Goal: Information Seeking & Learning: Learn about a topic

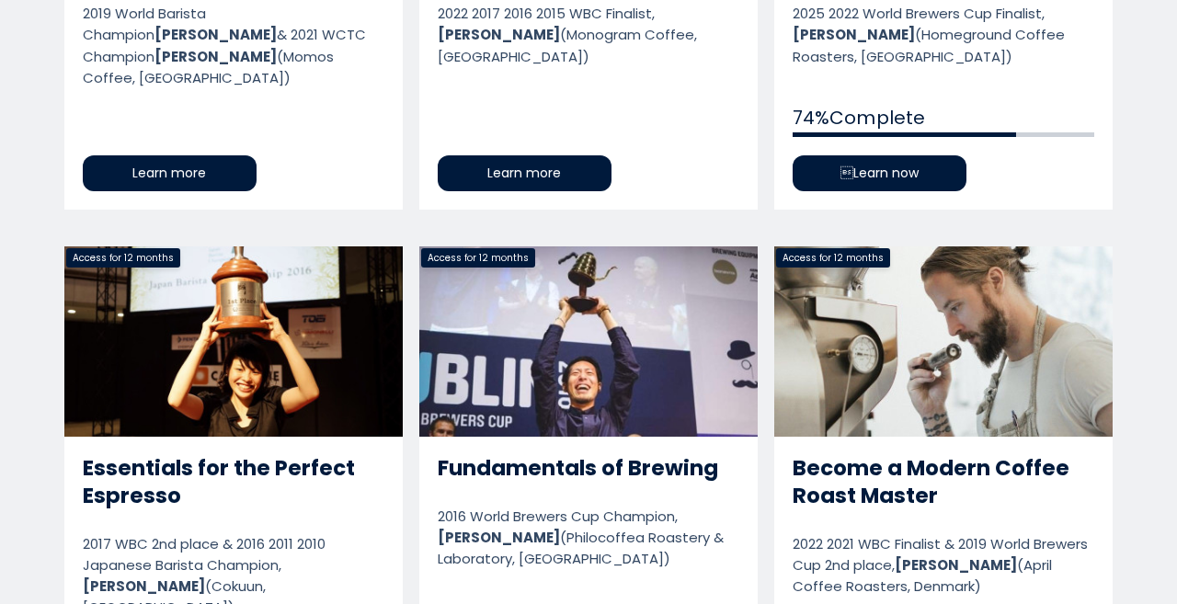
scroll to position [1103, 0]
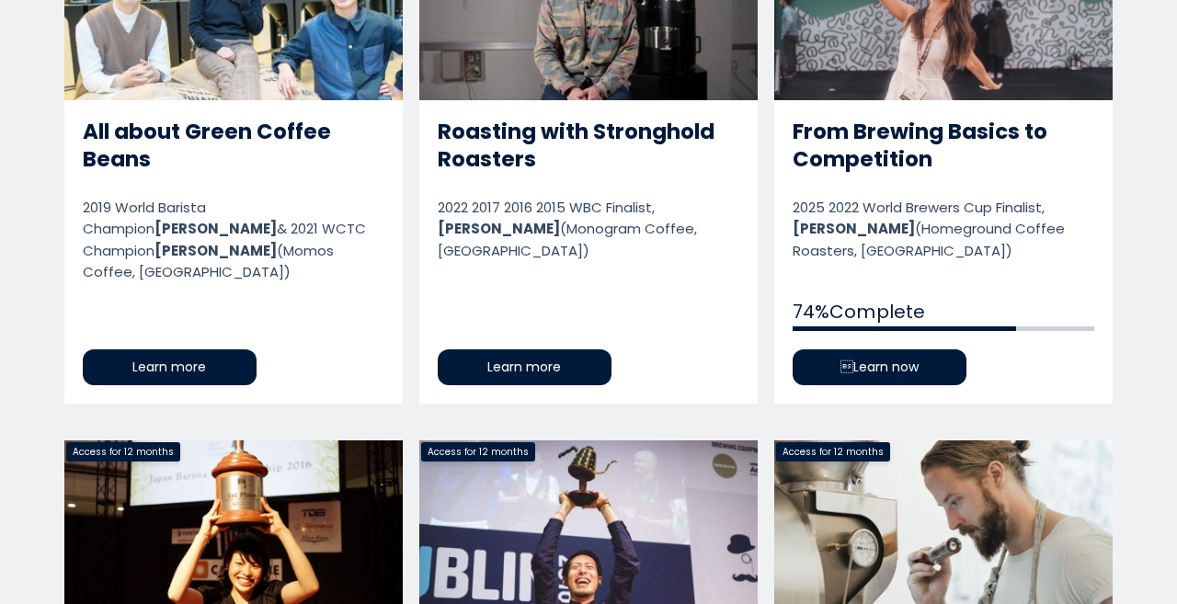
click at [895, 360] on link "From Brewing Basics to Competition" at bounding box center [943, 156] width 338 height 493
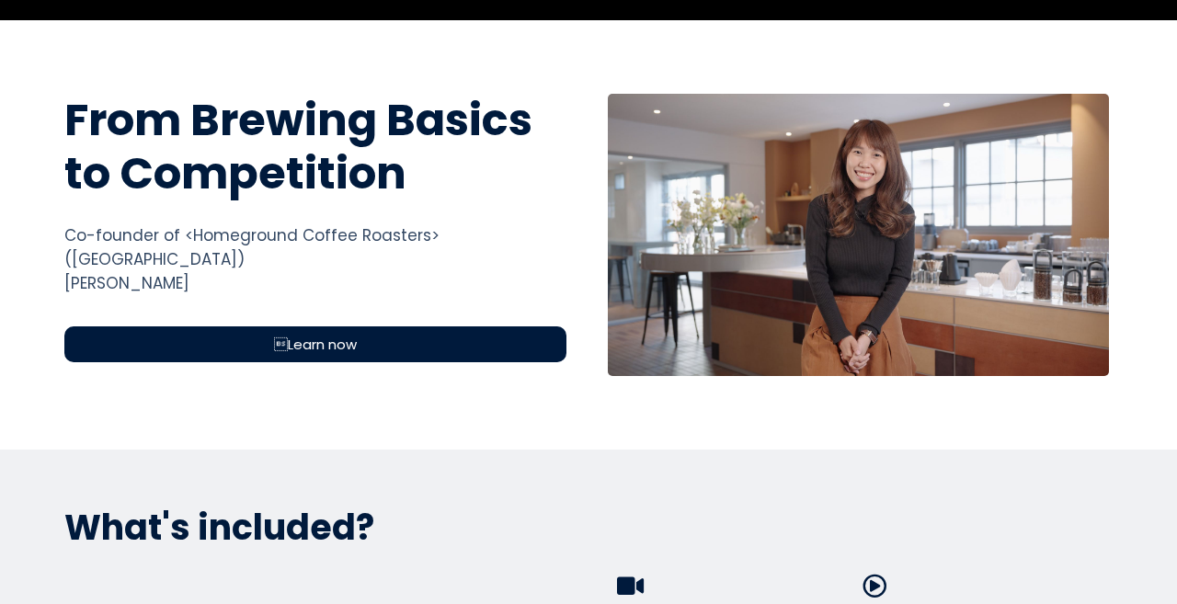
scroll to position [644, 0]
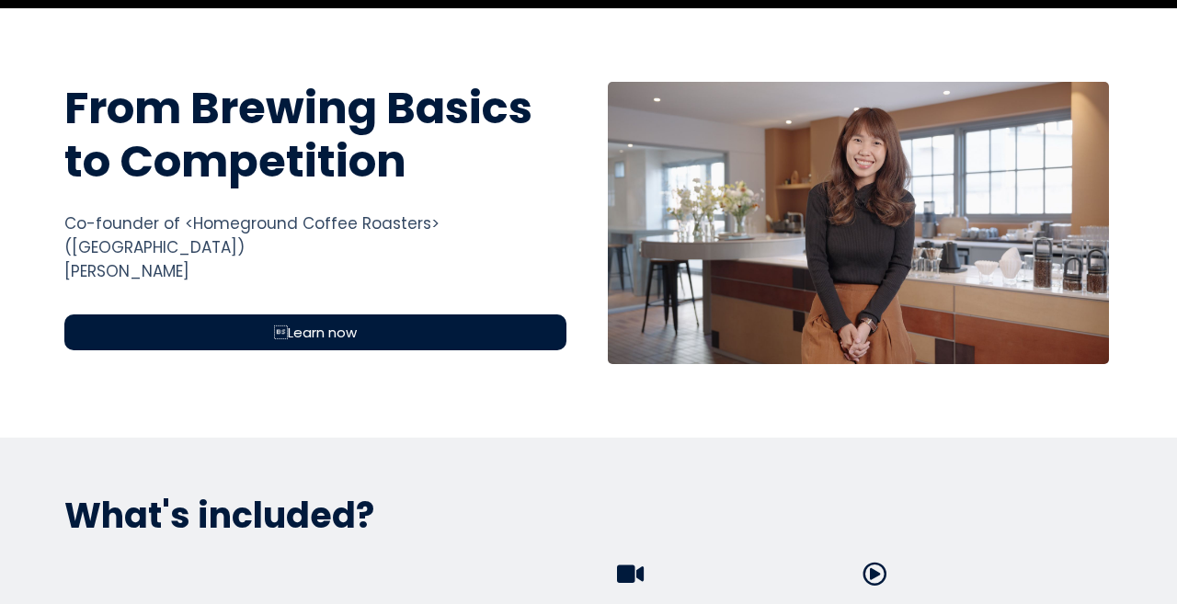
click at [451, 314] on div "Learn now" at bounding box center [315, 332] width 502 height 36
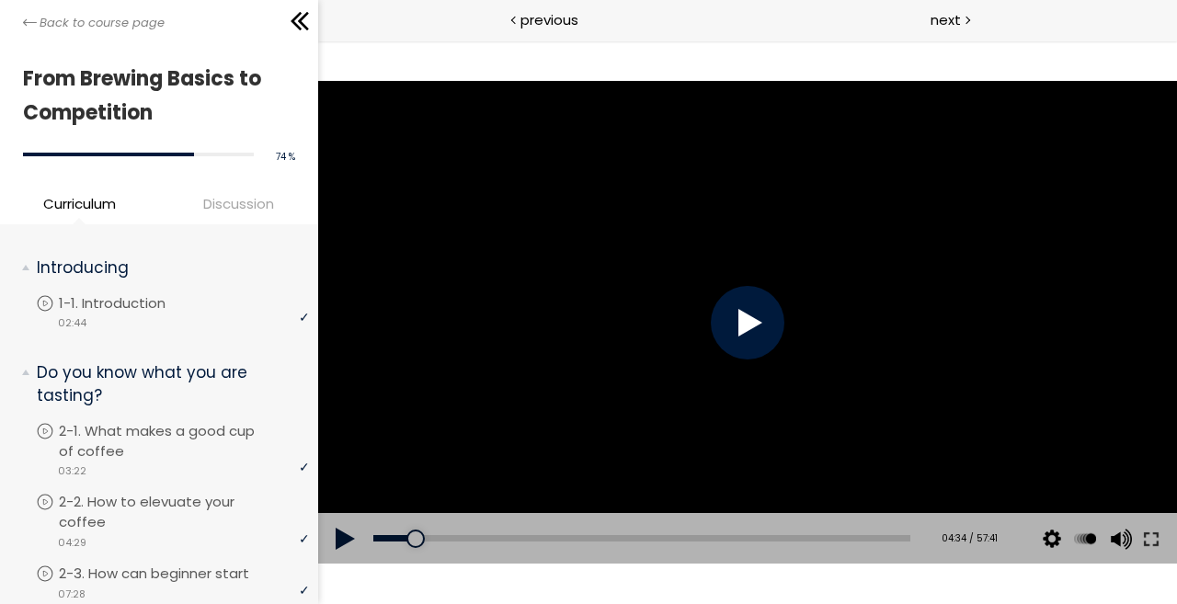
click at [765, 343] on div at bounding box center [747, 323] width 74 height 74
click at [718, 345] on div at bounding box center [747, 323] width 74 height 74
click at [1147, 540] on button at bounding box center [1150, 538] width 33 height 51
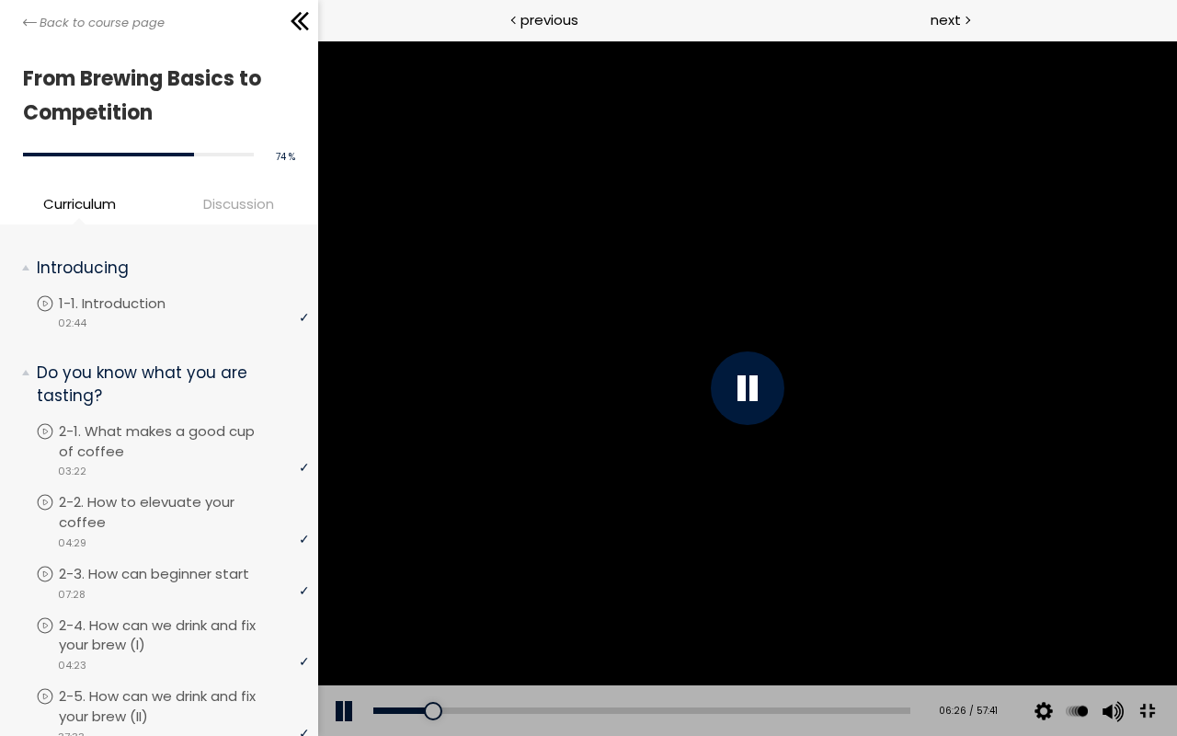
click at [1176, 489] on div at bounding box center [746, 387] width 859 height 695
drag, startPoint x: 1249, startPoint y: 448, endPoint x: 1026, endPoint y: 543, distance: 242.2
click at [1028, 543] on div at bounding box center [746, 387] width 859 height 695
click at [1021, 539] on div at bounding box center [746, 387] width 859 height 695
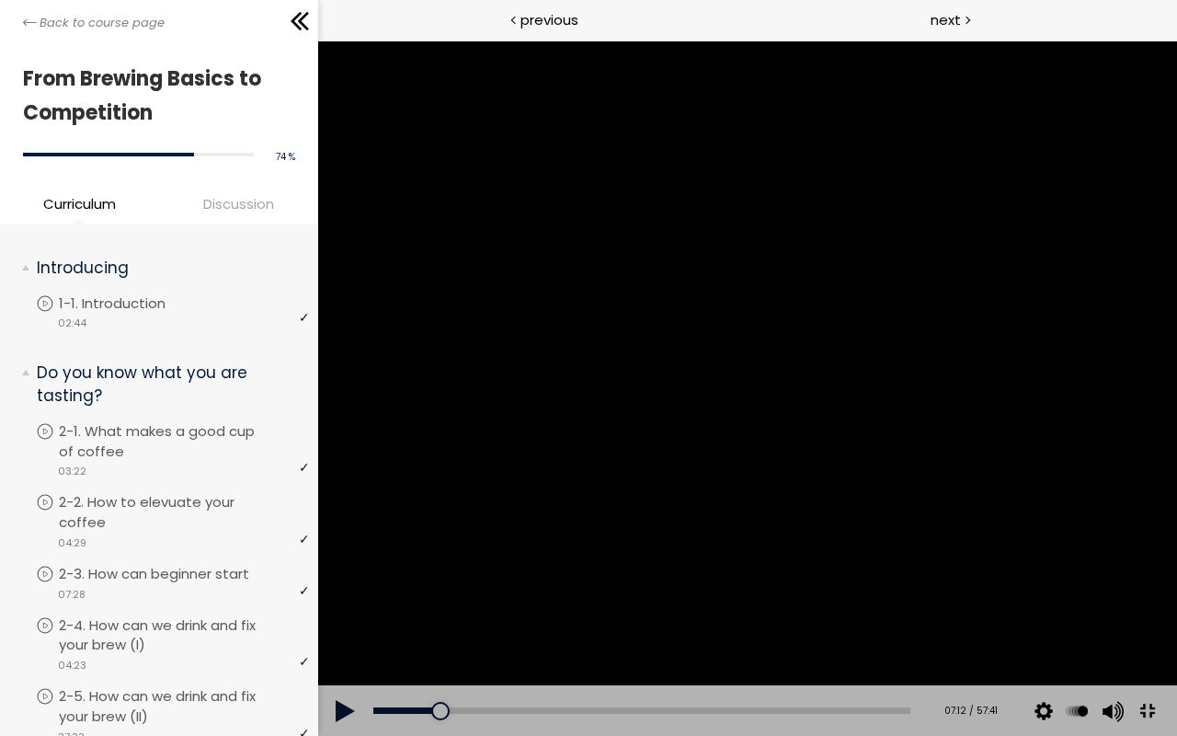
click at [1176, 344] on div at bounding box center [746, 387] width 859 height 695
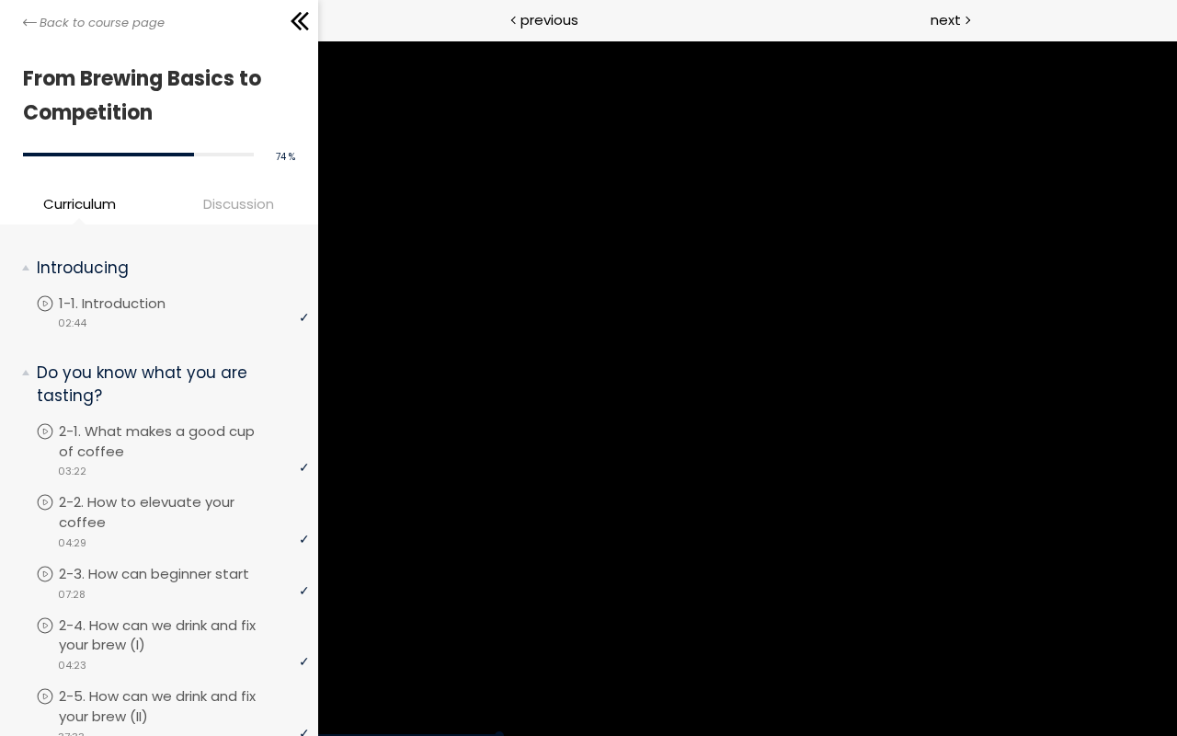
click at [1176, 371] on div at bounding box center [746, 387] width 859 height 695
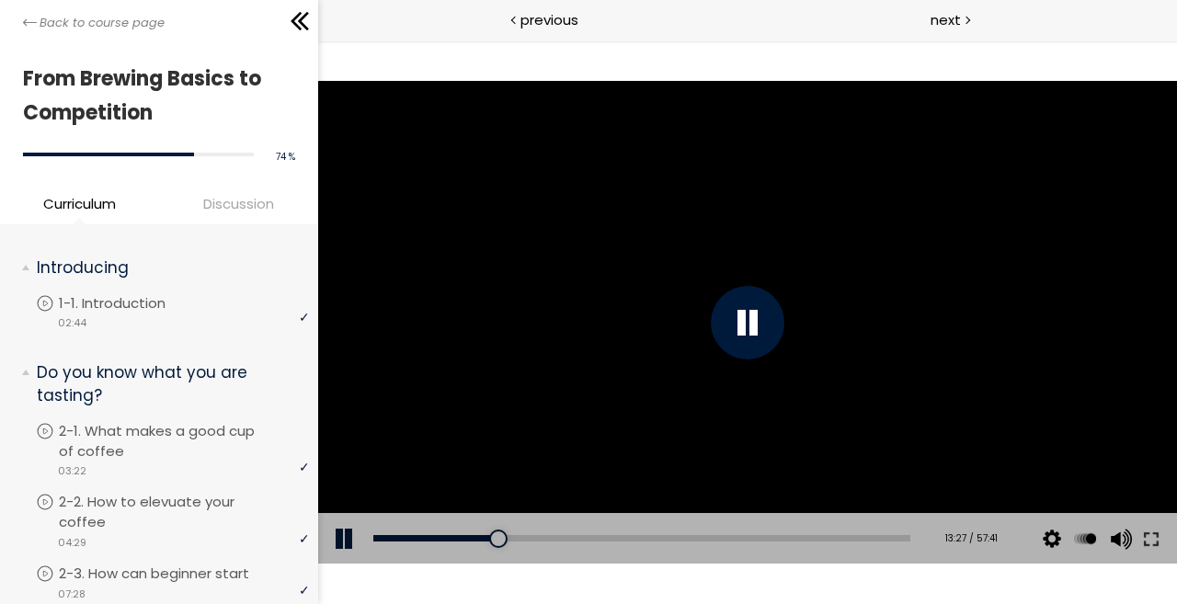
drag, startPoint x: 699, startPoint y: 180, endPoint x: 693, endPoint y: 170, distance: 11.5
click at [696, 175] on div at bounding box center [746, 322] width 859 height 483
click at [774, 320] on div at bounding box center [747, 323] width 74 height 74
click at [1143, 529] on button at bounding box center [1150, 538] width 33 height 51
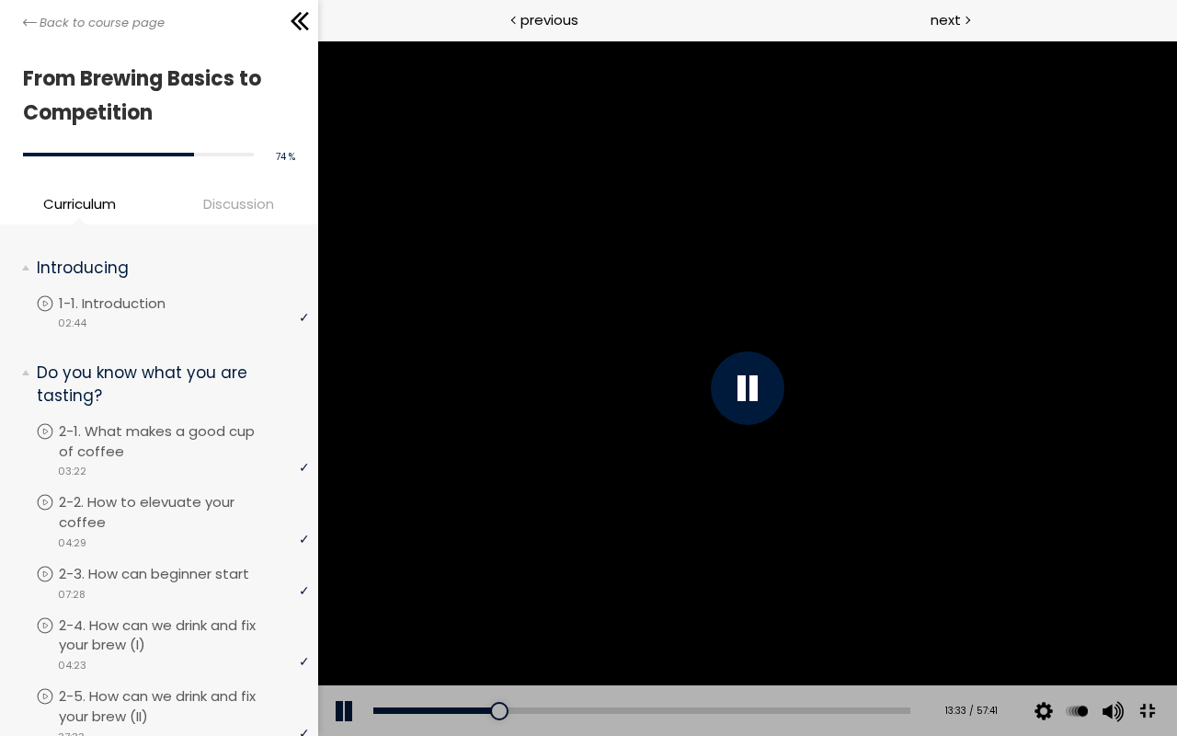
click at [1055, 428] on div at bounding box center [746, 387] width 859 height 695
click at [979, 418] on div at bounding box center [746, 387] width 859 height 695
click at [783, 421] on div at bounding box center [747, 388] width 74 height 74
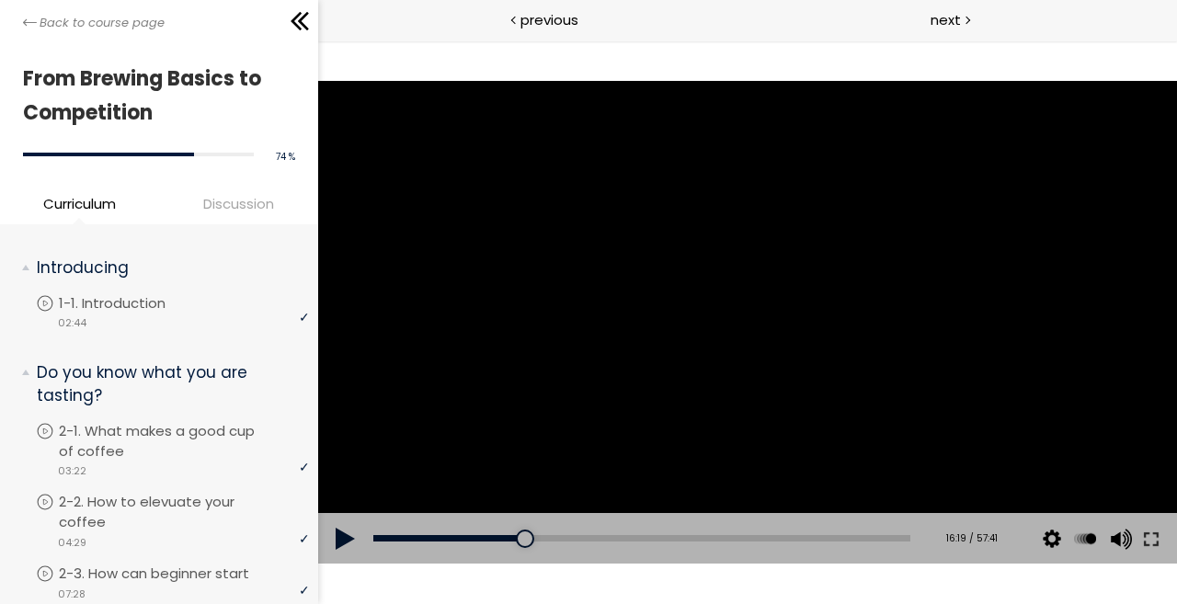
click at [589, 323] on div at bounding box center [746, 322] width 859 height 483
click at [1161, 541] on button at bounding box center [1150, 538] width 33 height 51
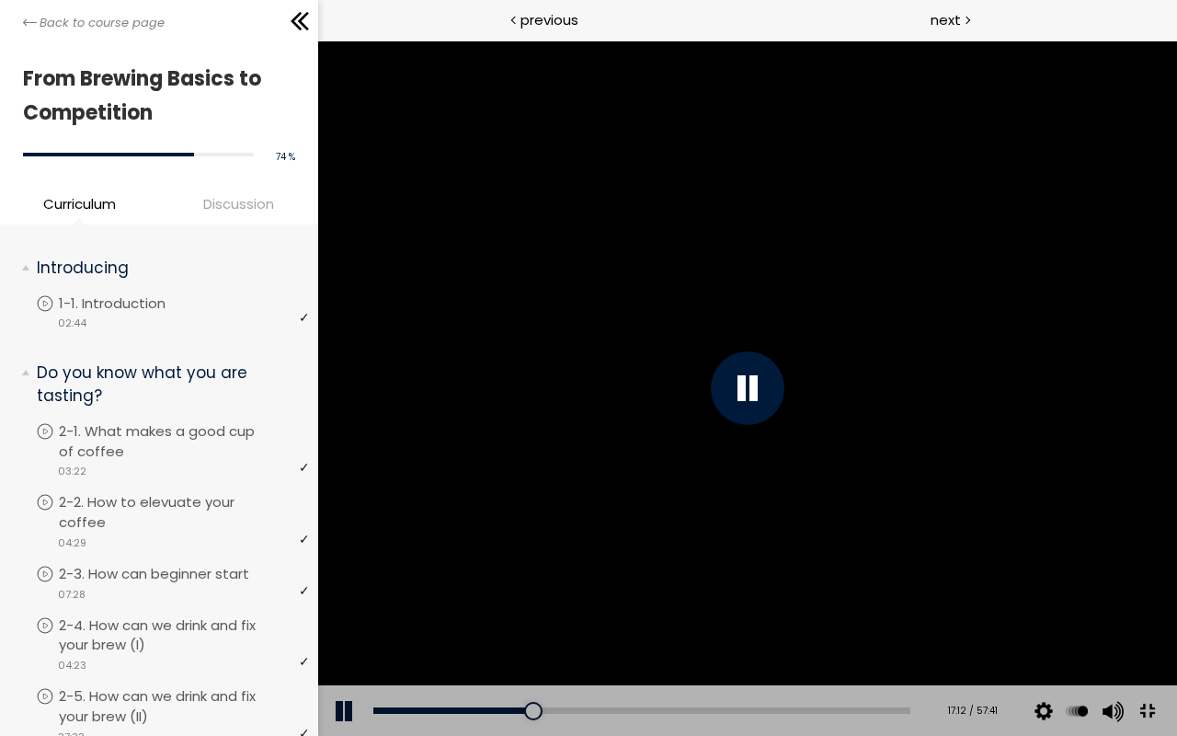
click at [1176, 485] on div at bounding box center [746, 387] width 859 height 695
click at [1176, 525] on div at bounding box center [746, 387] width 859 height 695
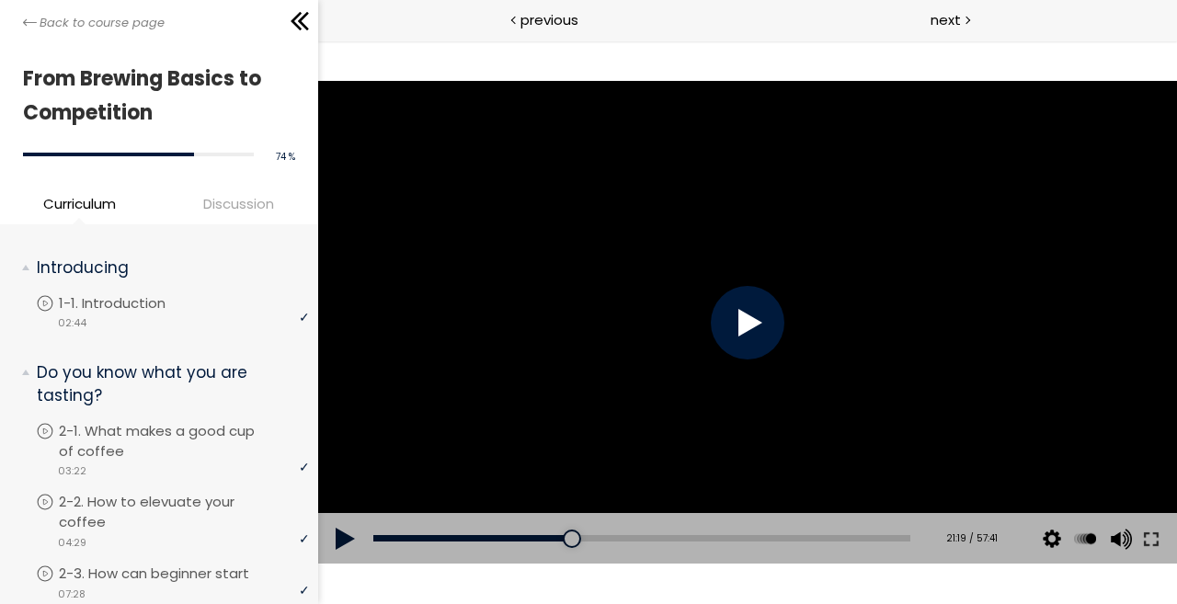
click at [859, 322] on div at bounding box center [746, 322] width 859 height 483
click at [877, 245] on div at bounding box center [746, 322] width 859 height 483
drag, startPoint x: 860, startPoint y: 291, endPoint x: 934, endPoint y: 354, distance: 97.2
click at [858, 291] on div at bounding box center [746, 322] width 859 height 483
click at [1148, 548] on button at bounding box center [1150, 538] width 33 height 51
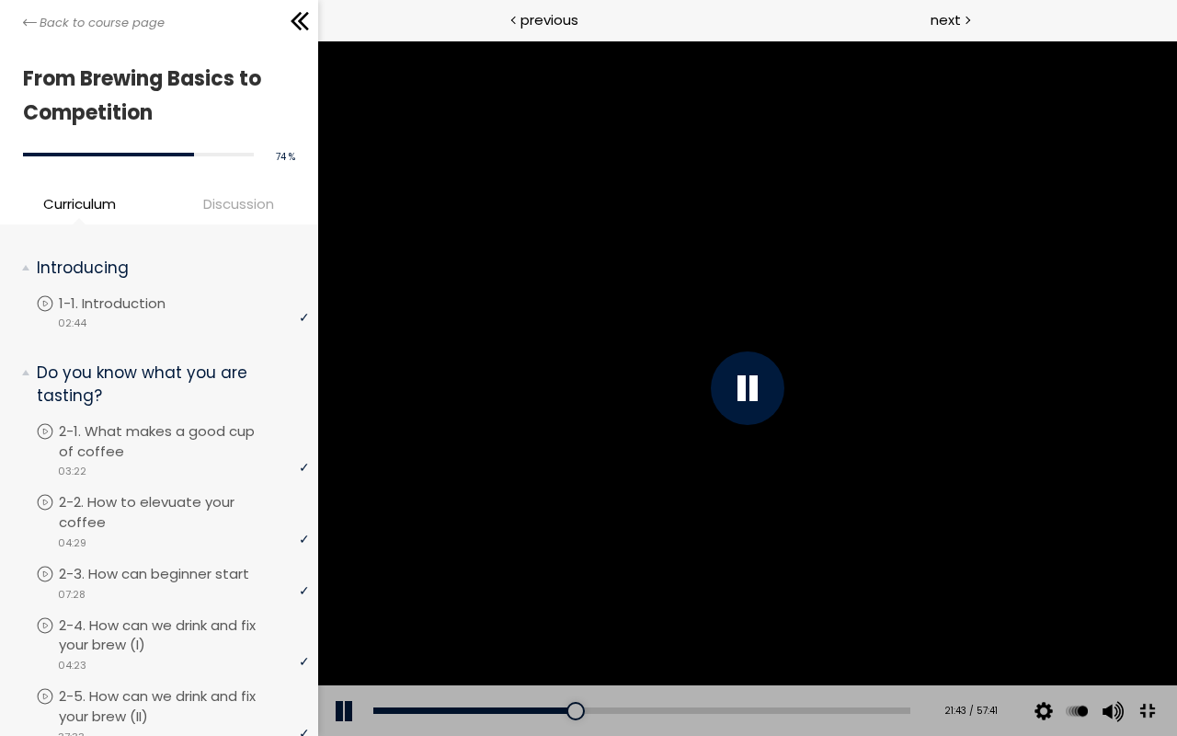
click at [1176, 473] on div at bounding box center [746, 387] width 859 height 695
click at [1176, 562] on div at bounding box center [746, 387] width 859 height 695
click at [1112, 348] on div at bounding box center [746, 387] width 859 height 695
click at [753, 396] on div at bounding box center [746, 387] width 859 height 695
click at [941, 422] on div at bounding box center [746, 387] width 859 height 695
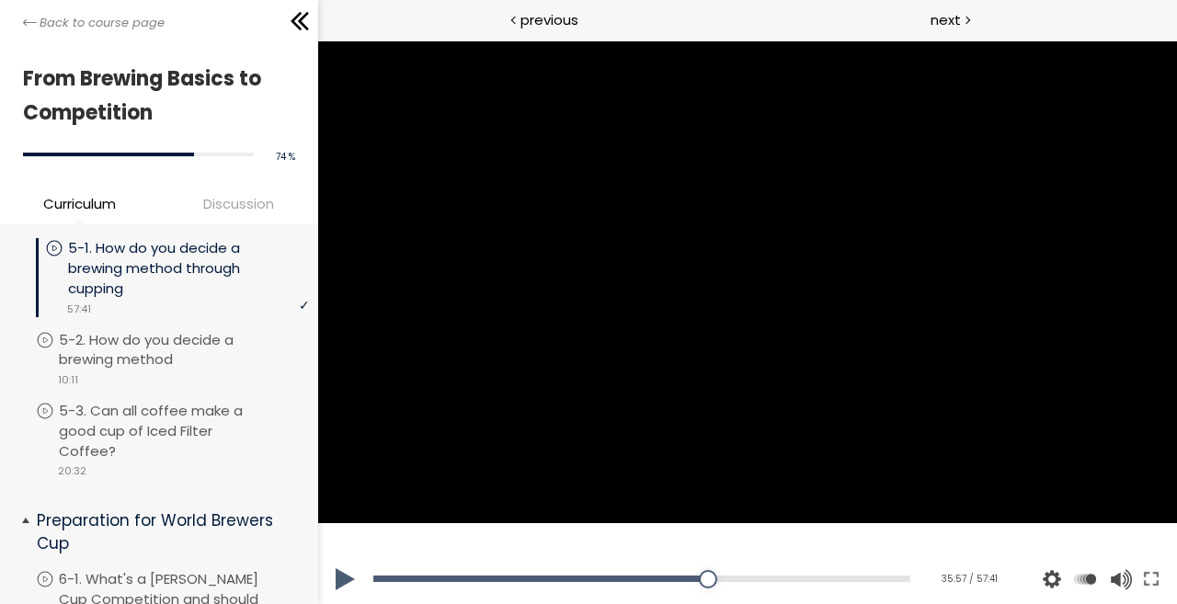
scroll to position [2042, 0]
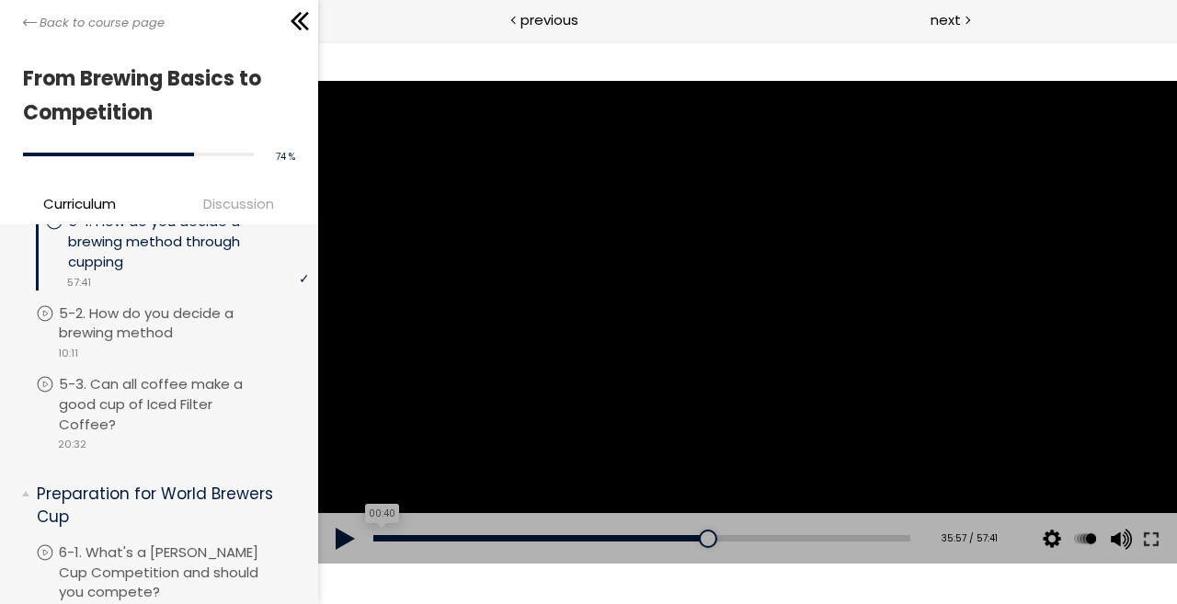
click at [379, 537] on div "00:40" at bounding box center [640, 538] width 537 height 6
click at [693, 358] on div at bounding box center [746, 322] width 859 height 483
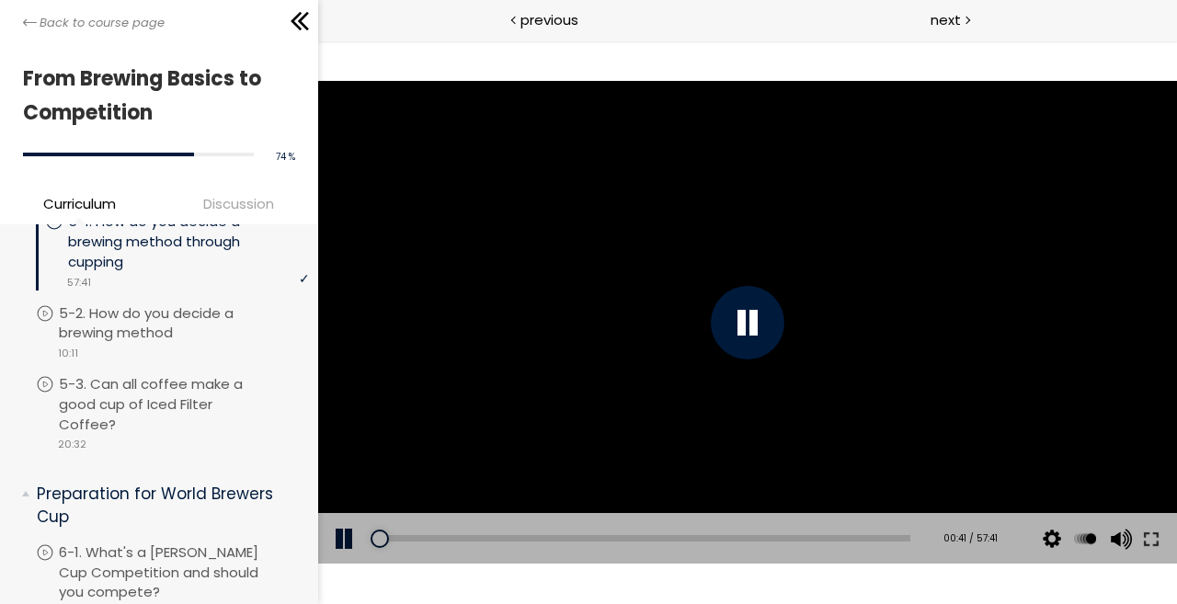
click at [693, 358] on div at bounding box center [746, 322] width 859 height 483
click at [651, 234] on div at bounding box center [746, 322] width 859 height 483
click at [1156, 533] on button at bounding box center [1150, 538] width 33 height 51
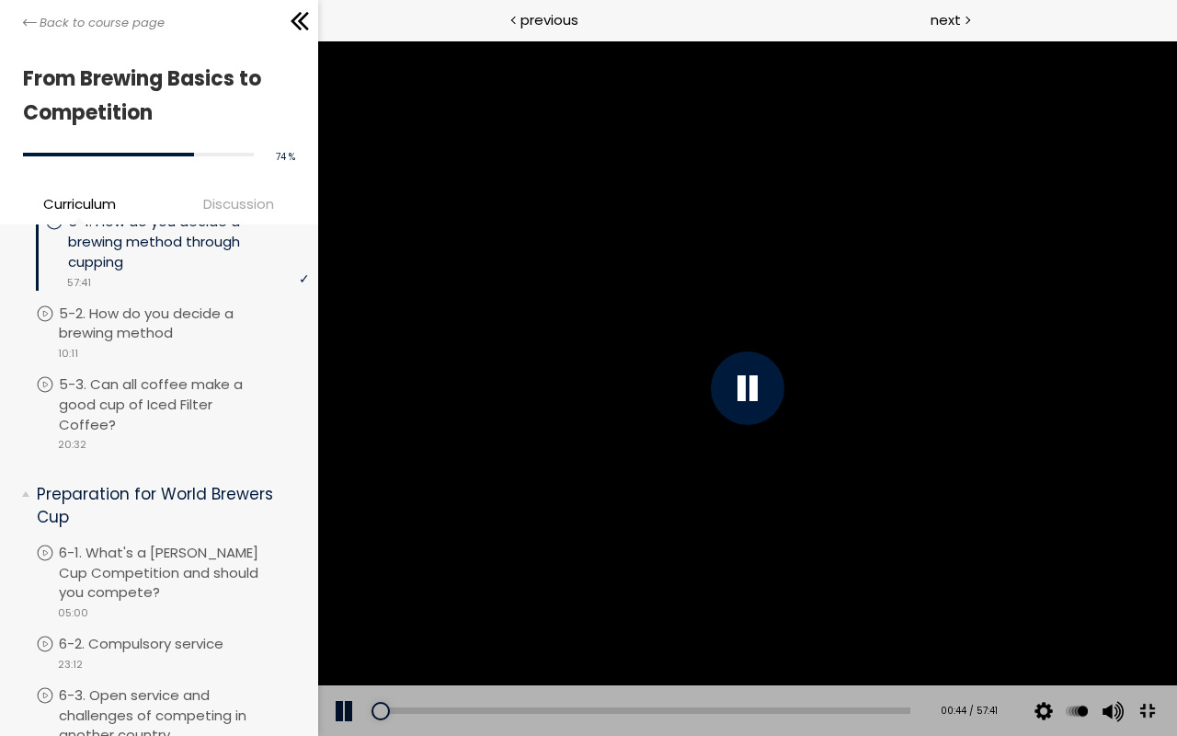
click at [1154, 445] on div at bounding box center [746, 387] width 859 height 695
click at [1087, 437] on div at bounding box center [746, 387] width 859 height 695
click at [1119, 426] on div at bounding box center [746, 387] width 859 height 695
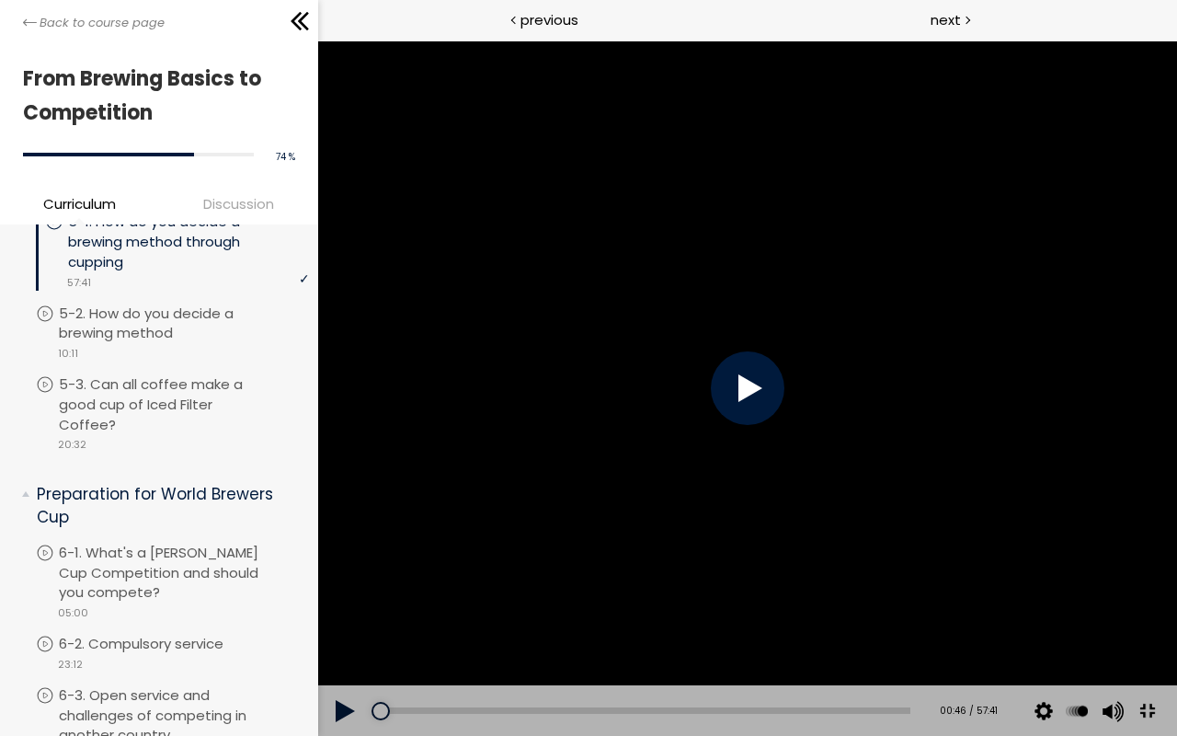
click at [1119, 426] on div at bounding box center [746, 387] width 859 height 695
click at [897, 397] on div at bounding box center [746, 387] width 859 height 695
click at [1152, 514] on div at bounding box center [746, 387] width 859 height 695
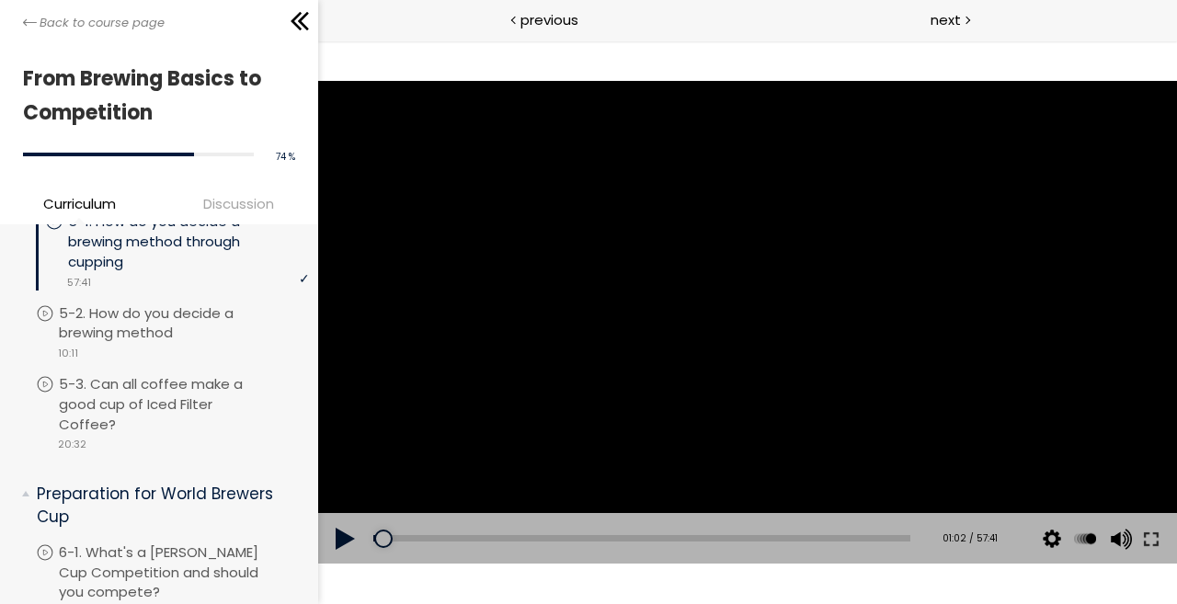
click at [636, 419] on div at bounding box center [746, 322] width 859 height 483
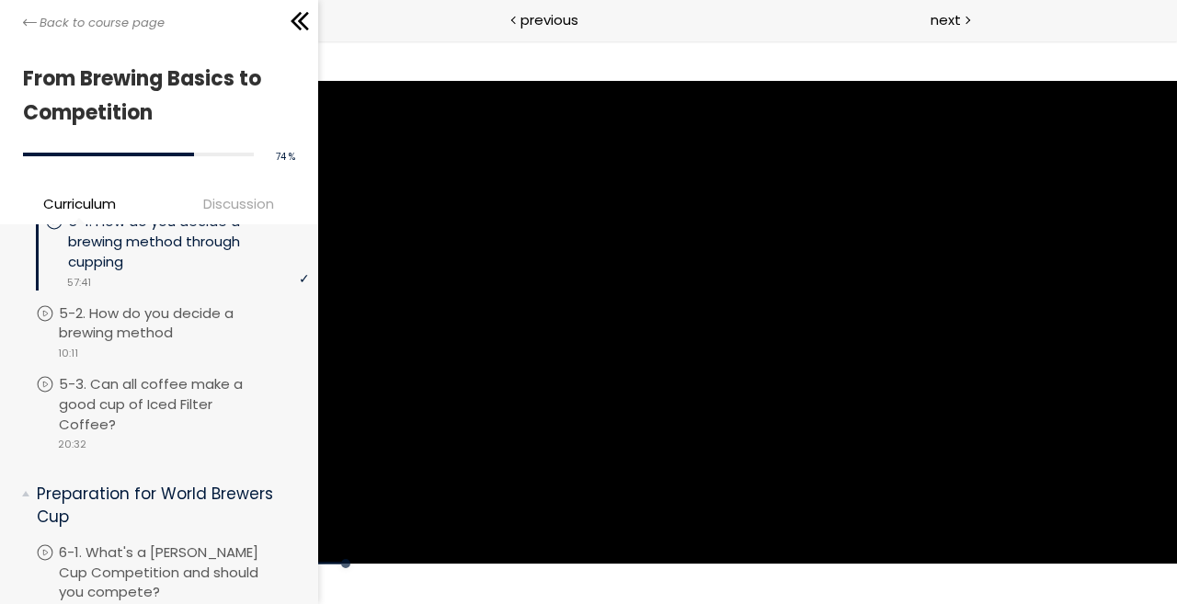
click at [636, 419] on div at bounding box center [746, 322] width 859 height 483
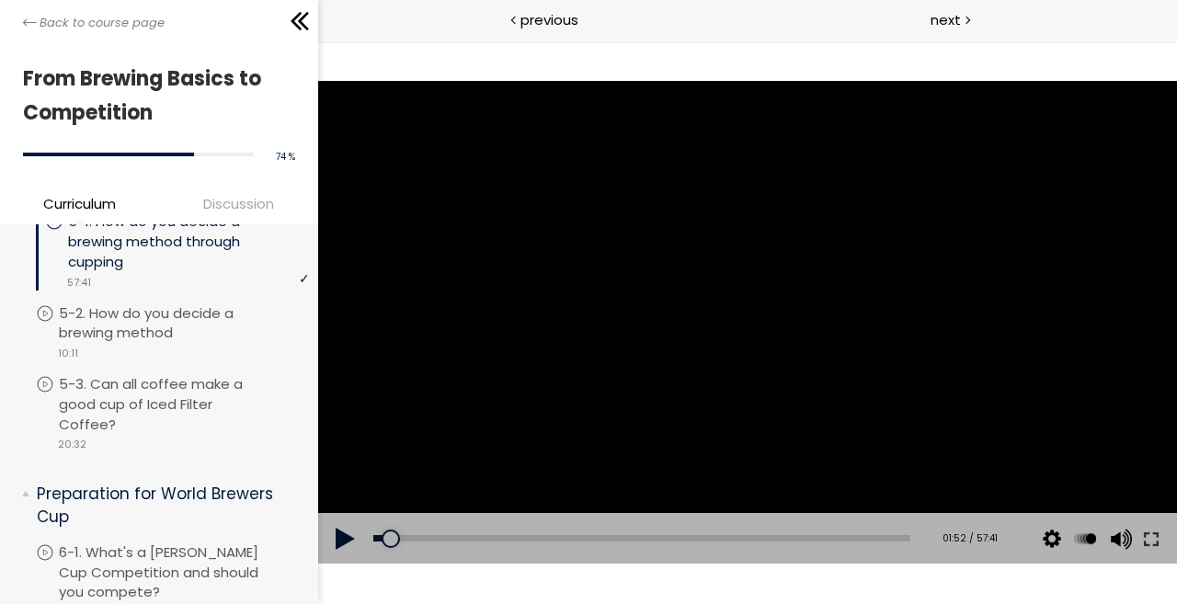
click at [636, 419] on div at bounding box center [746, 322] width 859 height 483
click at [1150, 531] on button at bounding box center [1150, 538] width 33 height 51
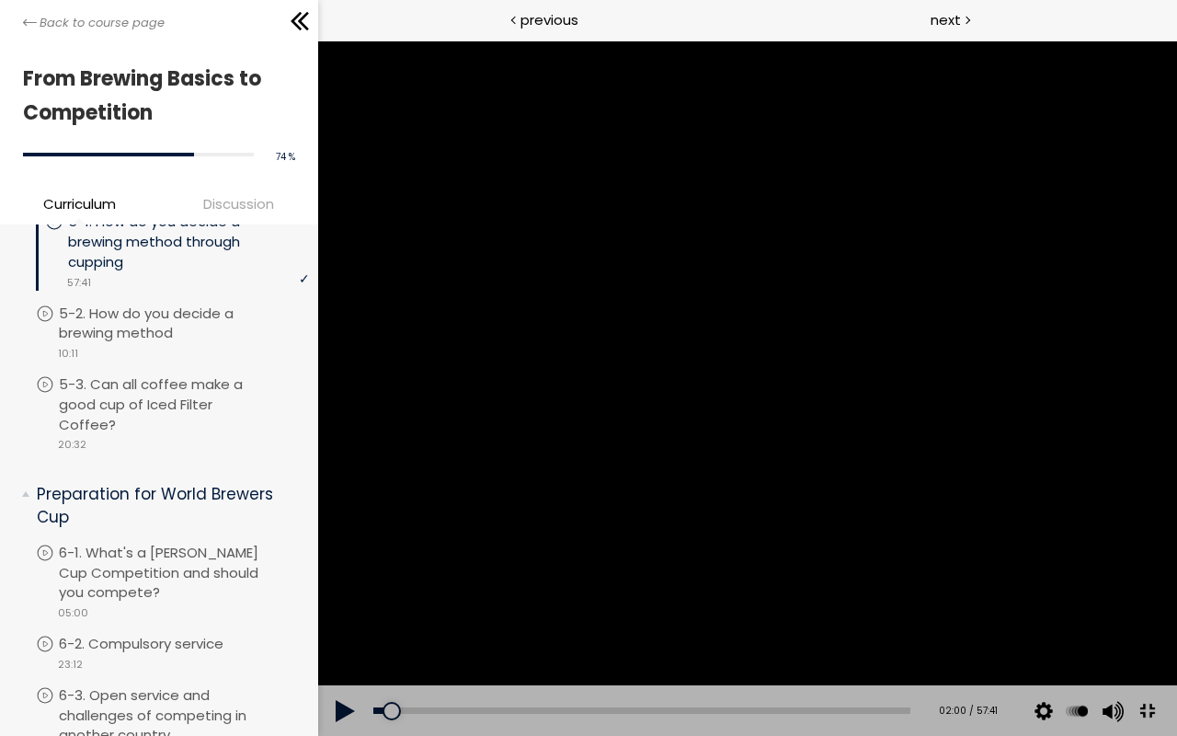
click at [1176, 439] on div at bounding box center [746, 387] width 859 height 695
click at [1093, 341] on div at bounding box center [746, 387] width 859 height 695
click at [1176, 581] on div at bounding box center [746, 387] width 859 height 694
click at [1176, 581] on div at bounding box center [746, 387] width 859 height 695
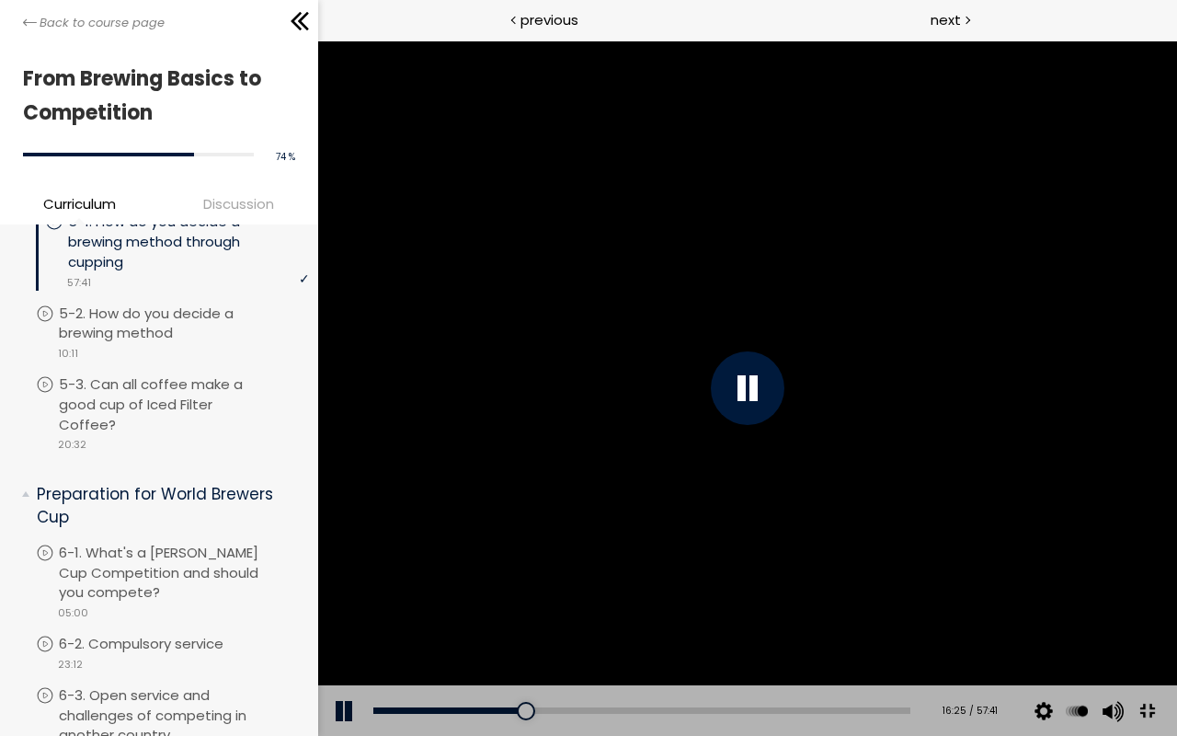
click at [1176, 581] on div at bounding box center [746, 387] width 859 height 695
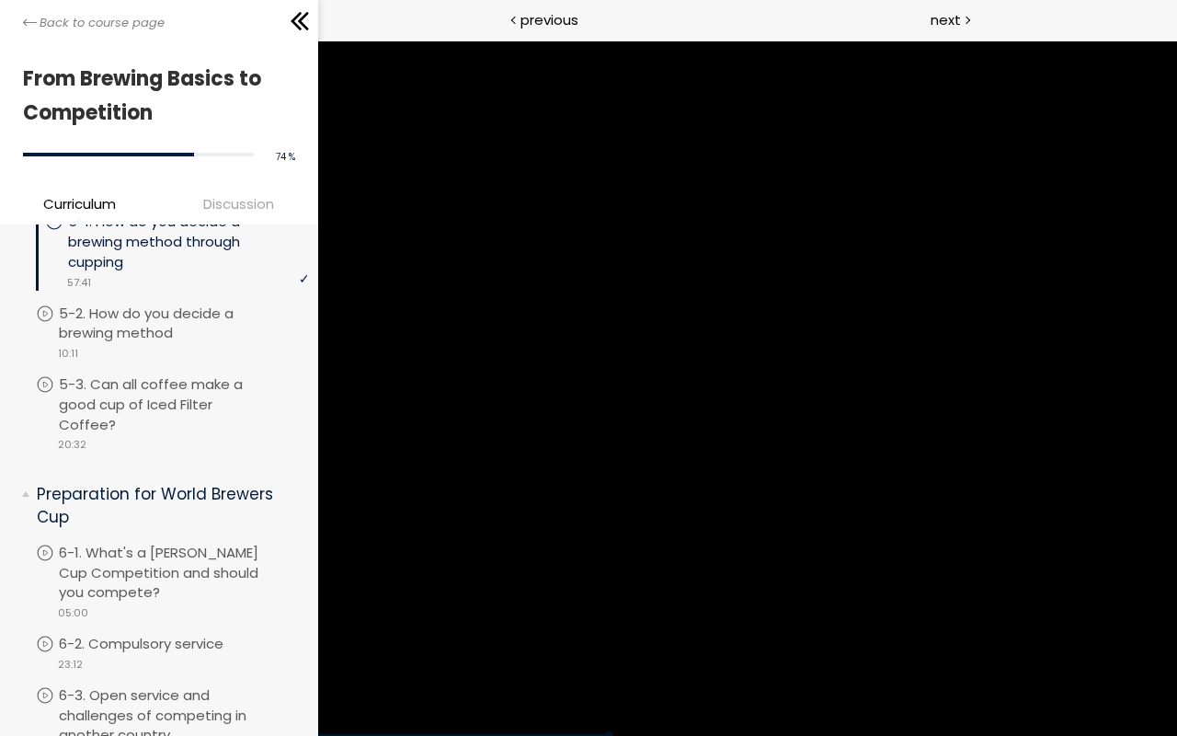
click at [1176, 581] on div at bounding box center [746, 387] width 859 height 695
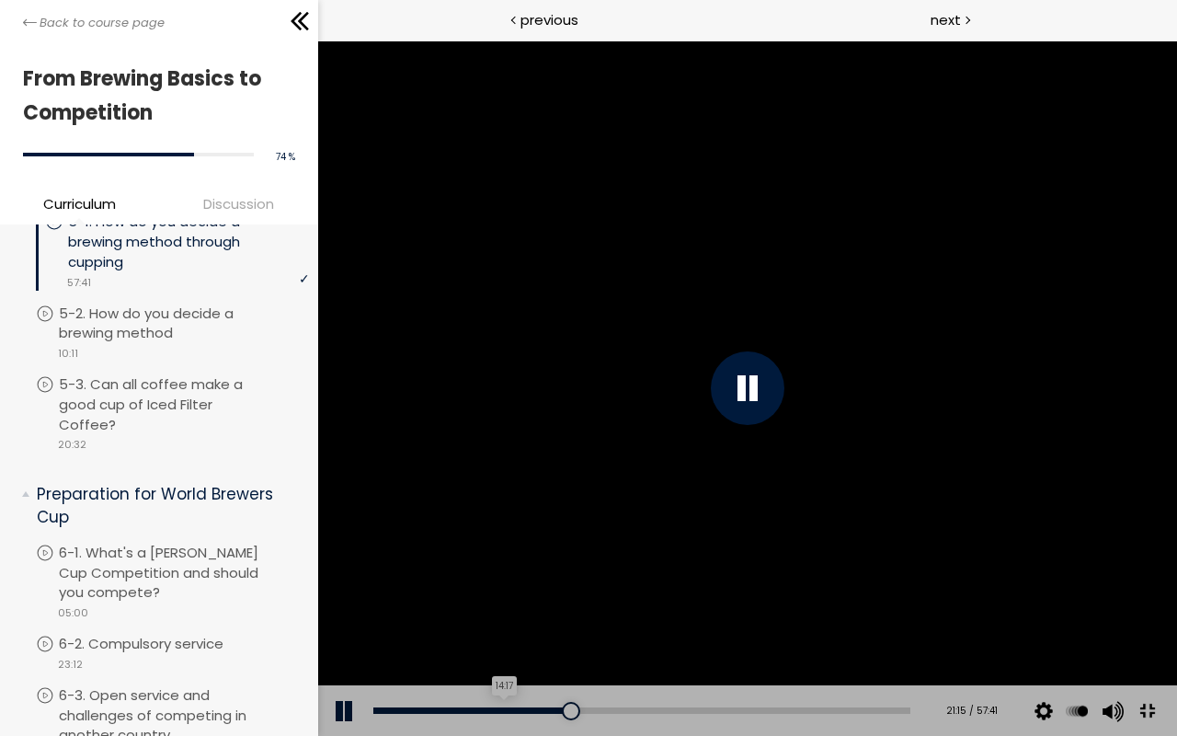
click at [581, 603] on div "14:17" at bounding box center [640, 710] width 537 height 6
click at [623, 603] on div "17:11" at bounding box center [640, 710] width 537 height 6
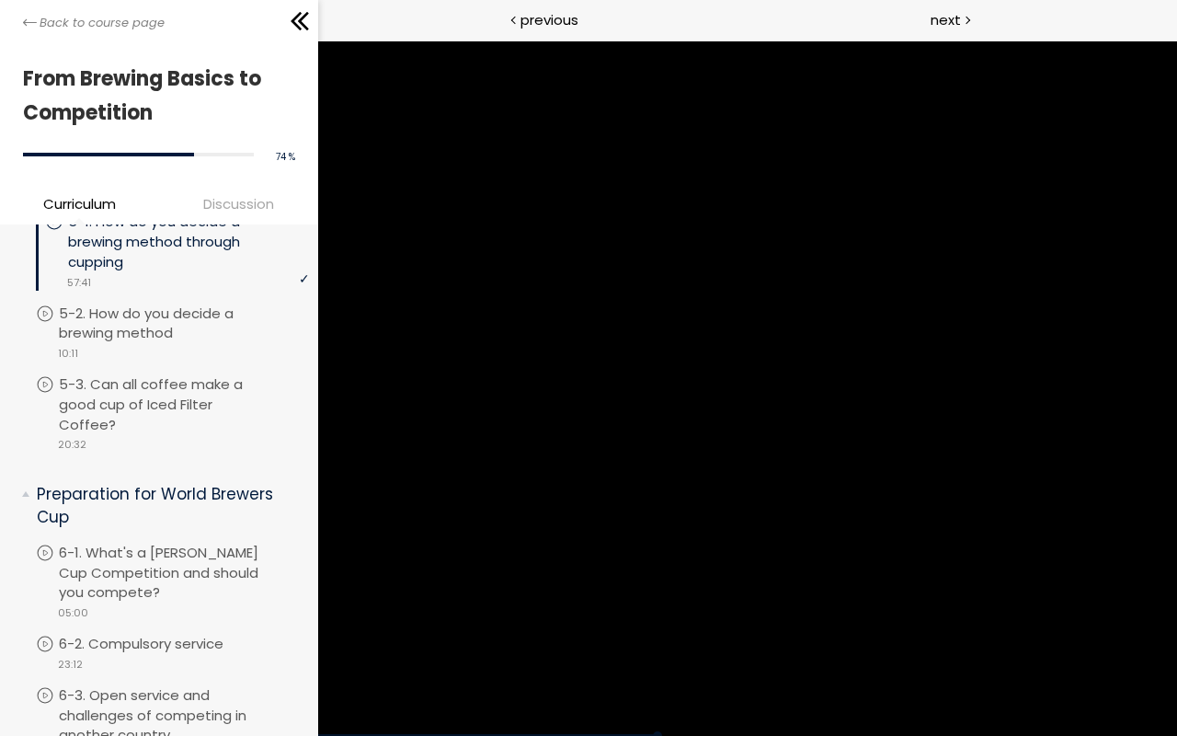
click at [531, 507] on div at bounding box center [746, 387] width 859 height 695
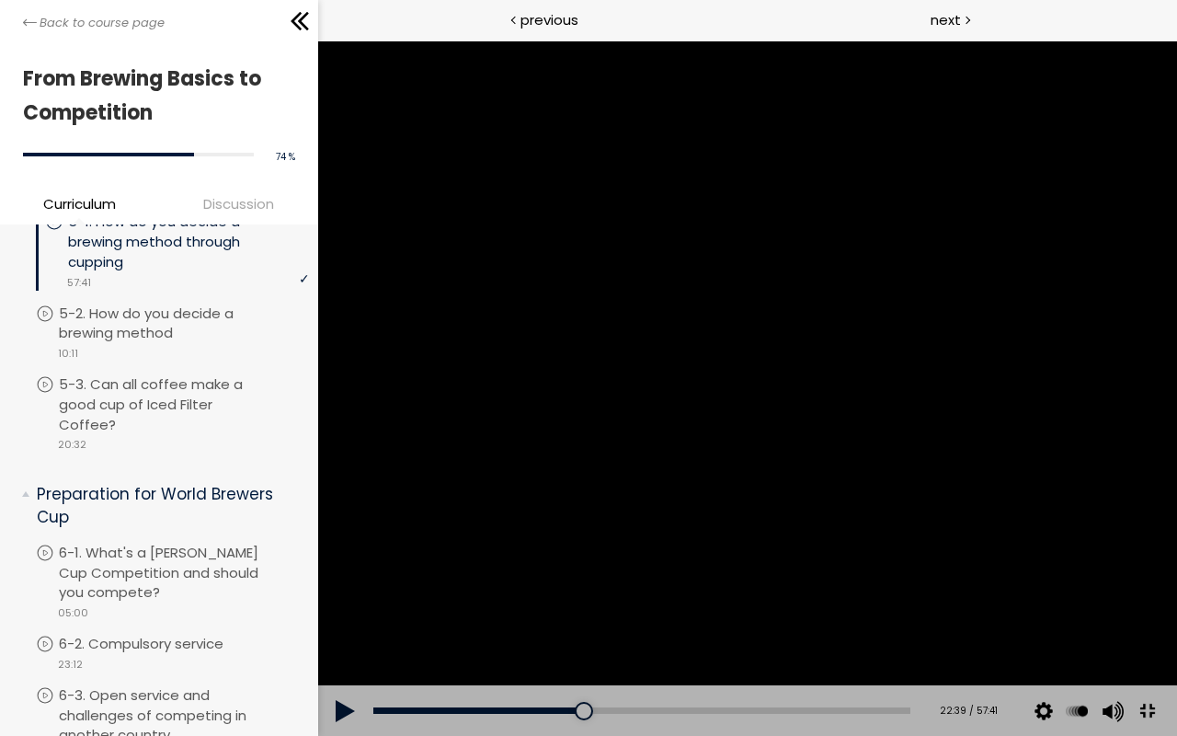
click at [491, 528] on div at bounding box center [746, 387] width 859 height 695
click at [328, 550] on div at bounding box center [746, 387] width 859 height 695
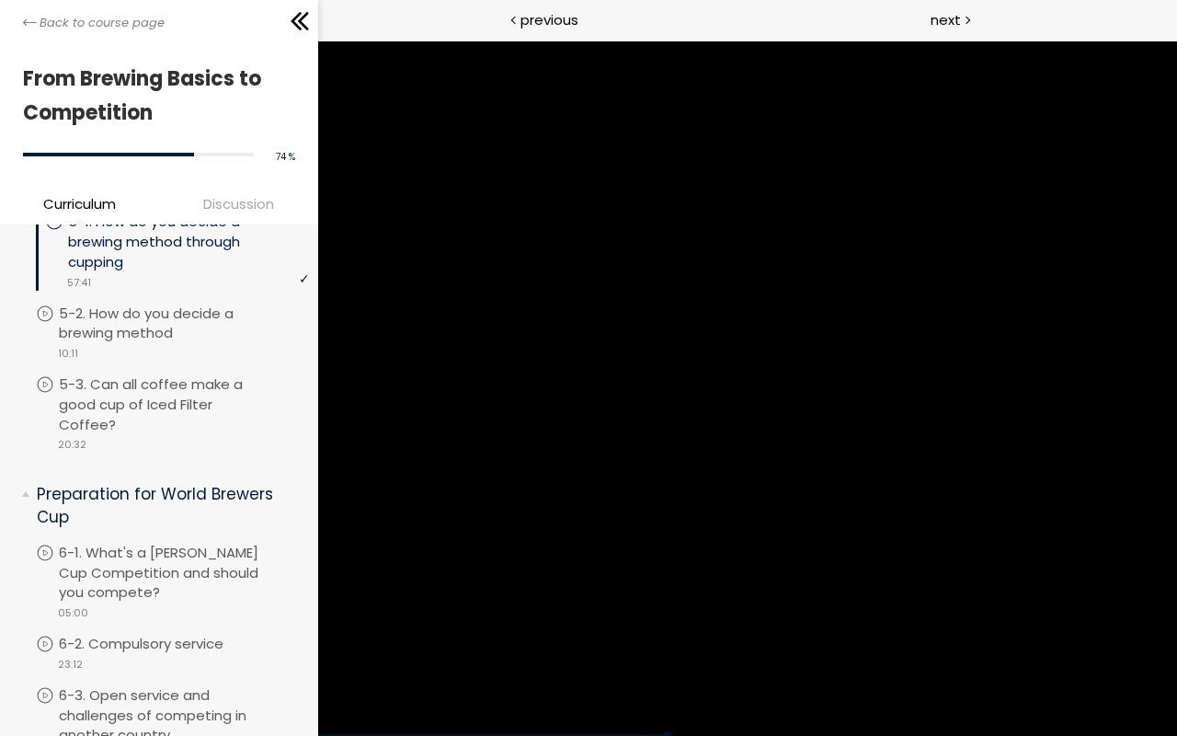
click at [328, 550] on div at bounding box center [746, 387] width 859 height 695
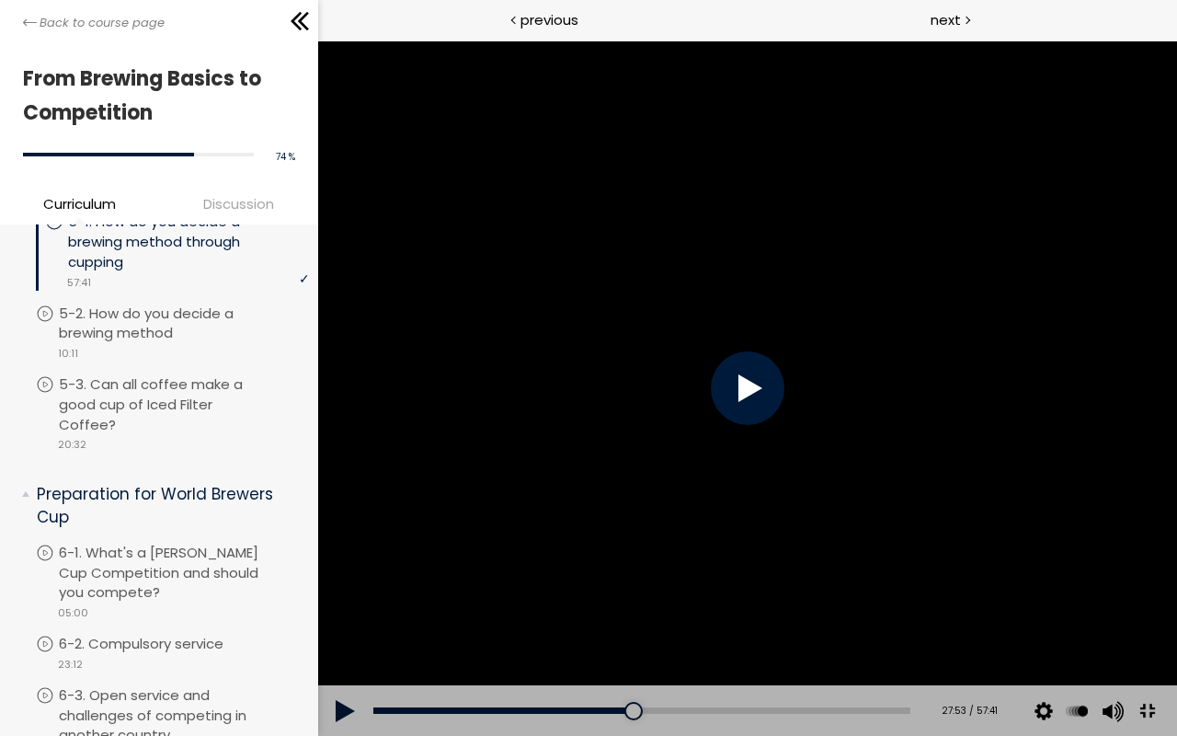
click at [328, 550] on div at bounding box center [746, 387] width 859 height 695
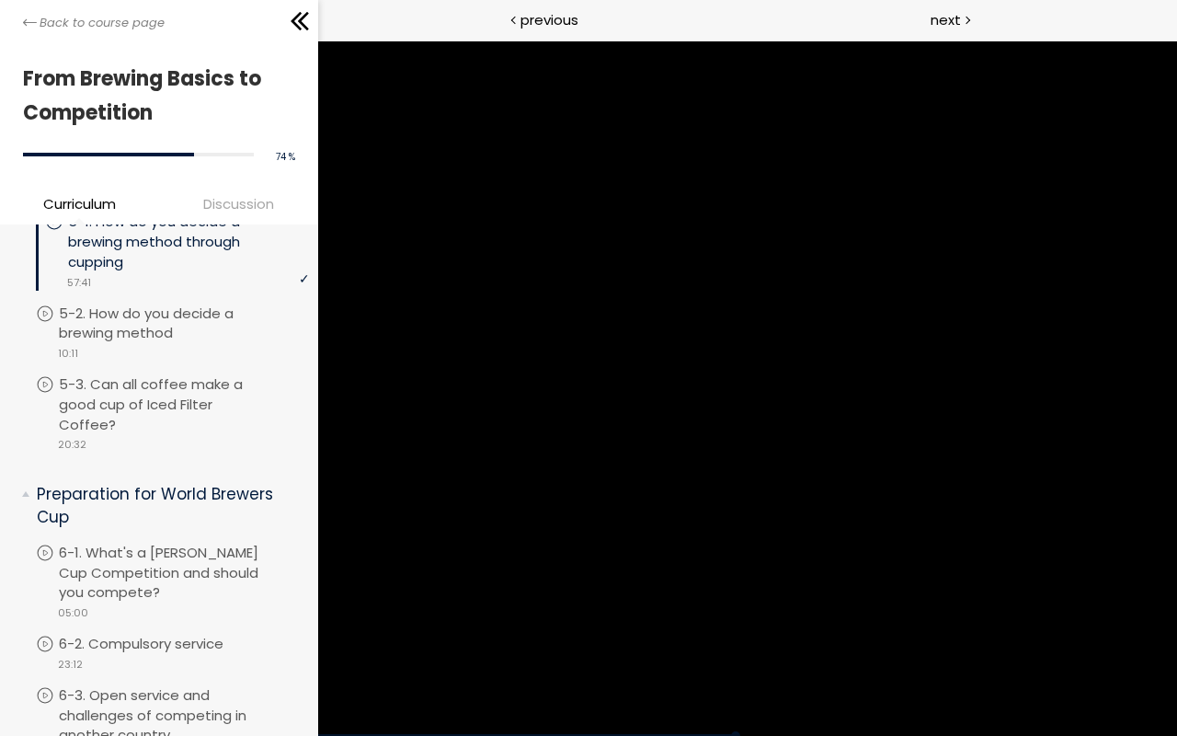
click at [328, 550] on div at bounding box center [746, 387] width 859 height 695
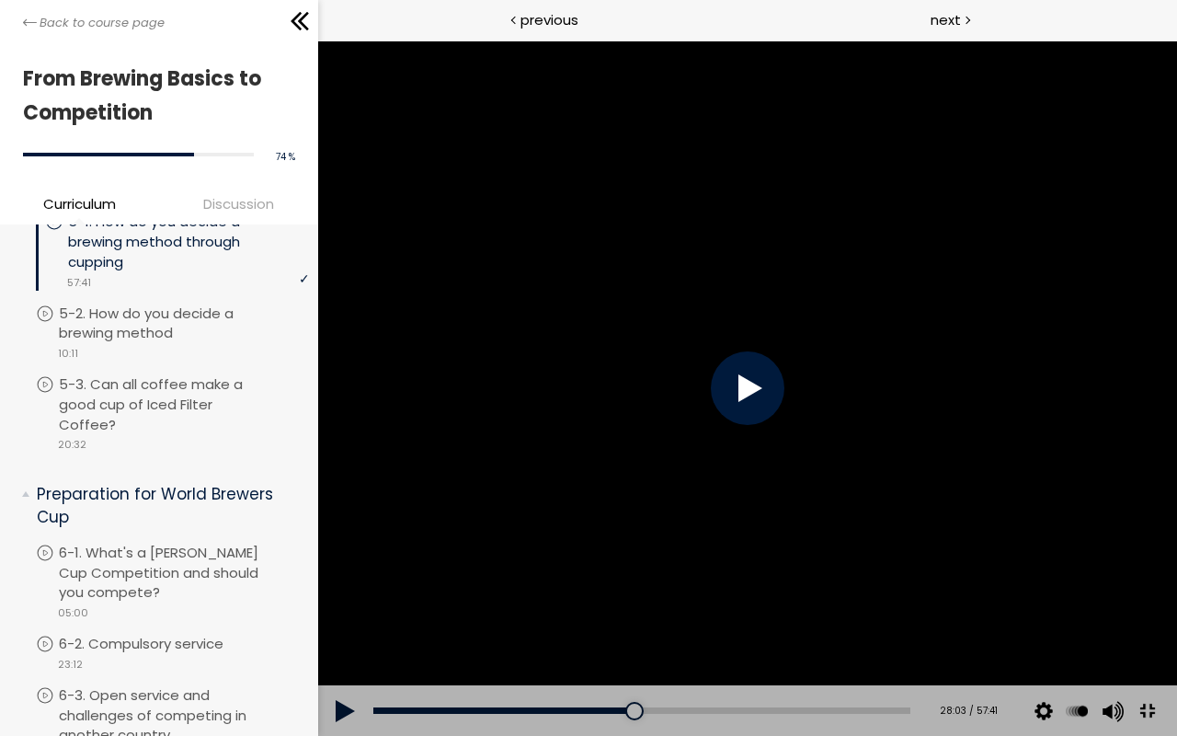
click at [328, 550] on div at bounding box center [746, 387] width 859 height 695
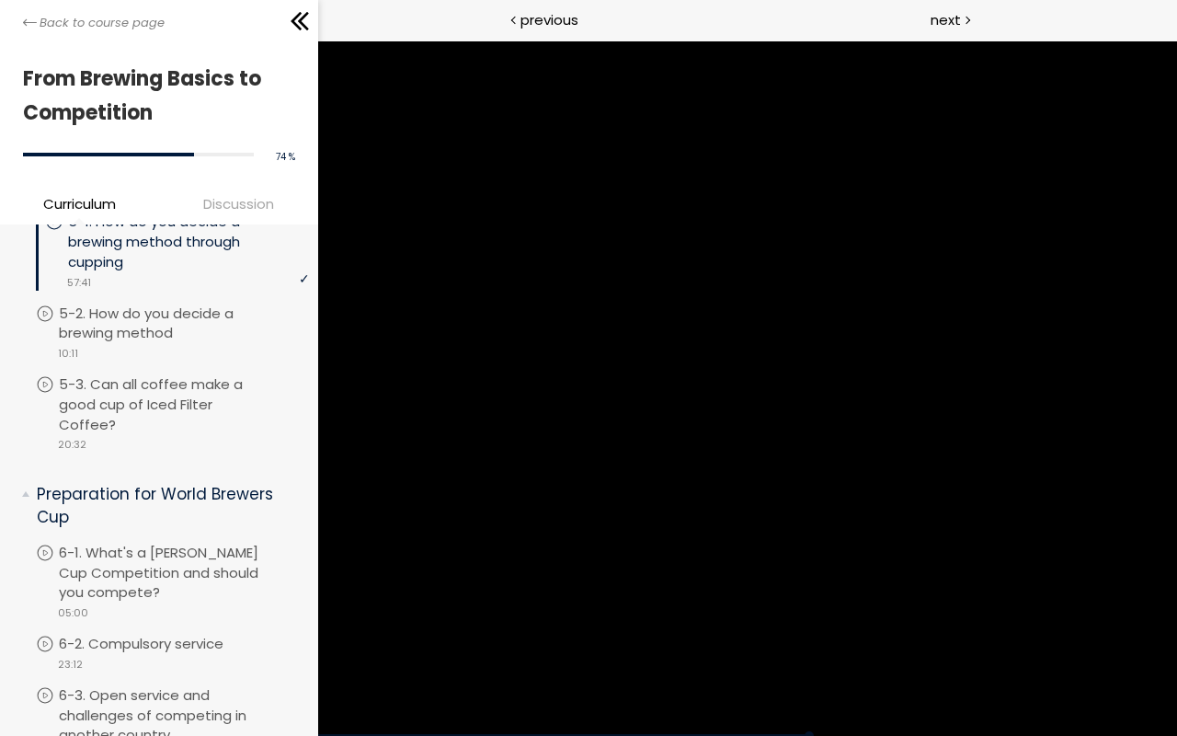
click at [328, 550] on div at bounding box center [746, 387] width 859 height 695
